Goal: Task Accomplishment & Management: Manage account settings

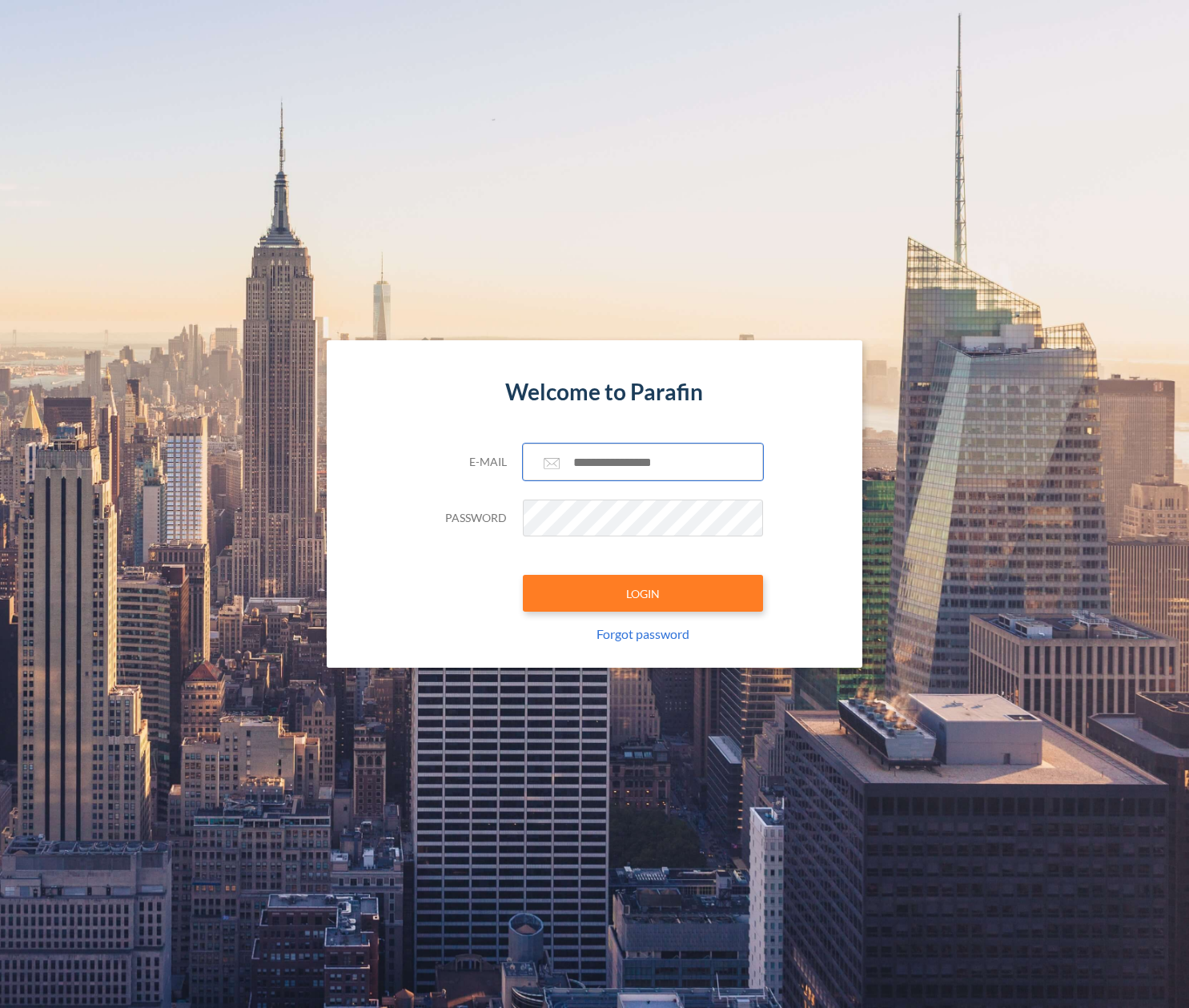
click at [599, 467] on input "text" at bounding box center [643, 462] width 240 height 37
paste input "**********"
type input "**********"
click at [628, 600] on button "LOGIN" at bounding box center [643, 593] width 240 height 37
